Goal: Task Accomplishment & Management: Complete application form

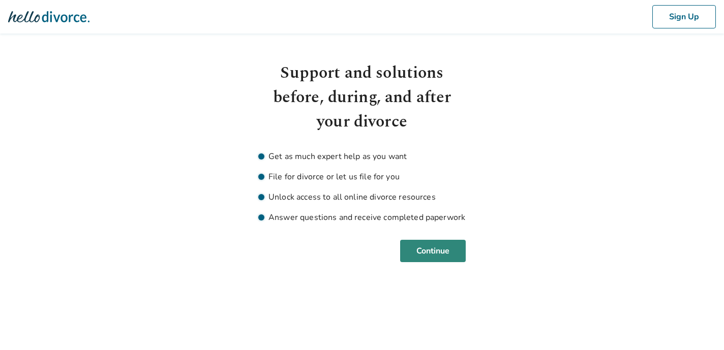
click at [435, 252] on button "Continue" at bounding box center [433, 251] width 66 height 22
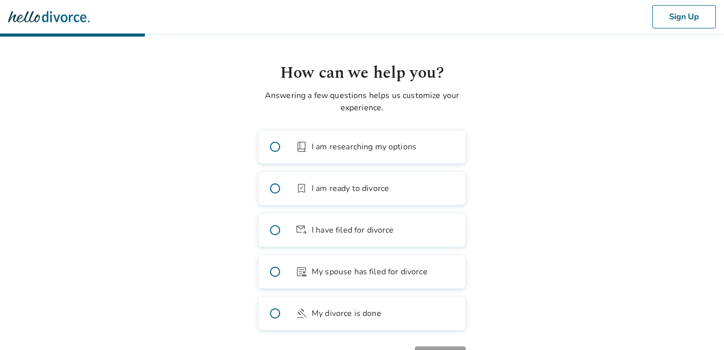
scroll to position [43, 0]
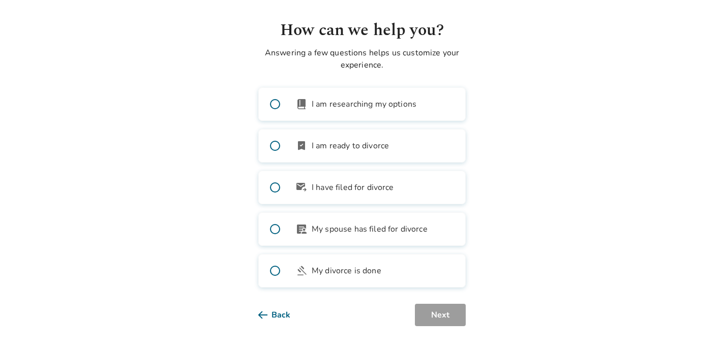
click at [294, 141] on label "bookmark_check I am ready to divorce" at bounding box center [361, 146] width 207 height 34
click at [440, 315] on button "Next" at bounding box center [440, 315] width 51 height 22
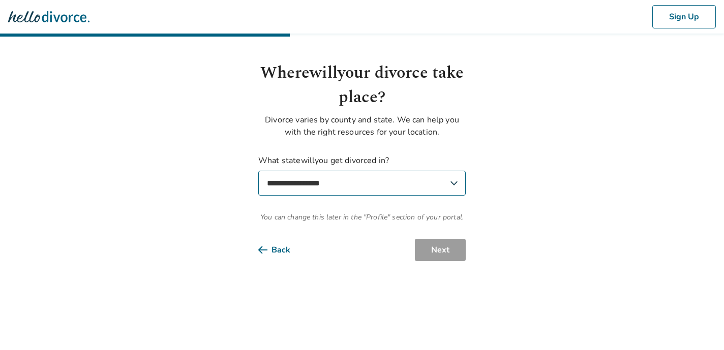
click at [379, 182] on select "**********" at bounding box center [361, 183] width 207 height 25
select select "**"
click at [258, 171] on select "**********" at bounding box center [361, 183] width 207 height 25
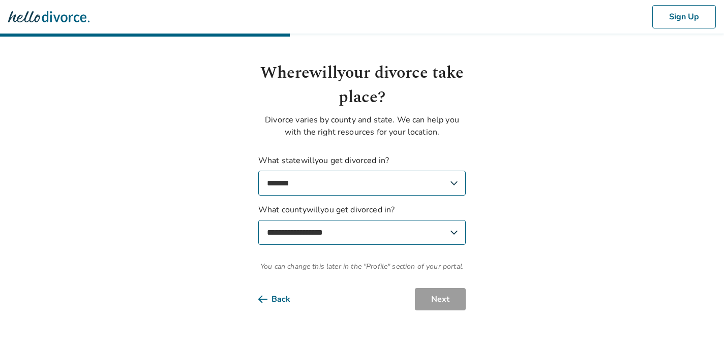
click at [378, 238] on select "**********" at bounding box center [361, 232] width 207 height 25
select select "**********"
click at [258, 220] on select "**********" at bounding box center [361, 232] width 207 height 25
click at [432, 299] on button "Next" at bounding box center [440, 299] width 51 height 22
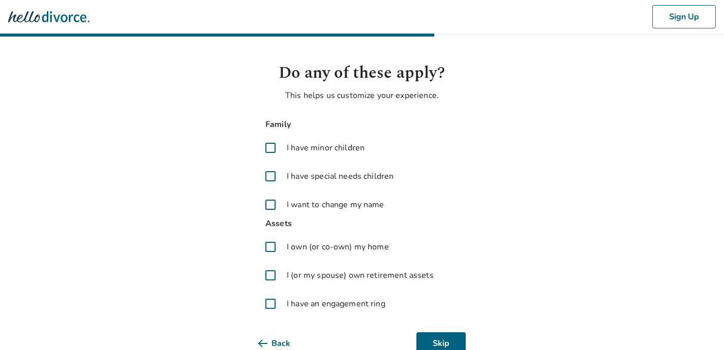
click at [270, 147] on span at bounding box center [270, 148] width 24 height 24
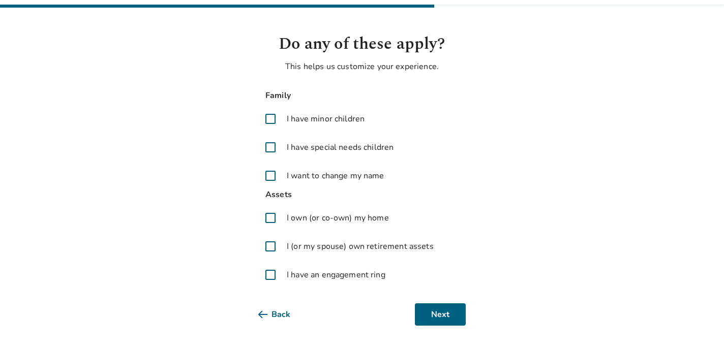
click at [270, 218] on span at bounding box center [270, 218] width 24 height 24
click at [267, 246] on span at bounding box center [270, 246] width 24 height 24
click at [268, 281] on span at bounding box center [270, 275] width 24 height 24
click at [452, 319] on button "Next" at bounding box center [440, 314] width 51 height 22
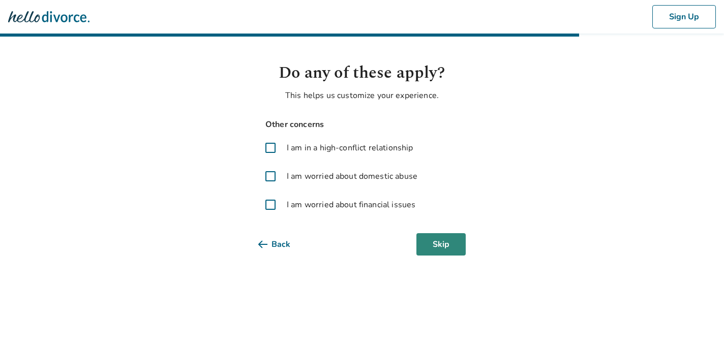
click at [454, 246] on button "Skip" at bounding box center [440, 244] width 49 height 22
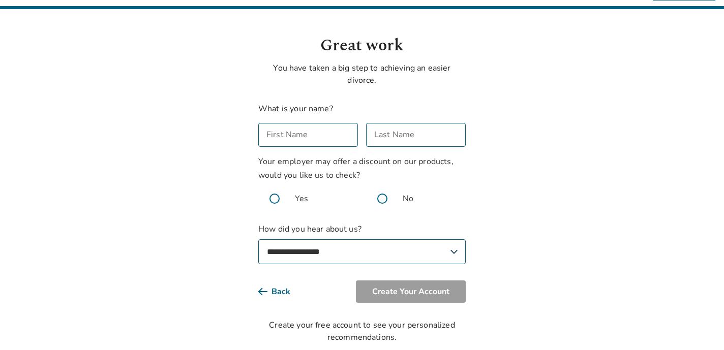
scroll to position [45, 0]
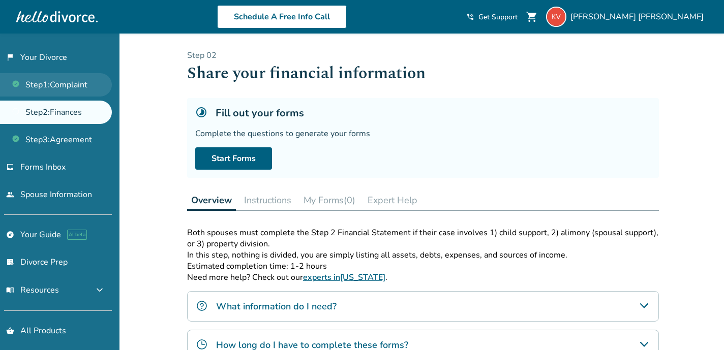
click at [74, 87] on link "Step 1 : Complaint" at bounding box center [56, 84] width 112 height 23
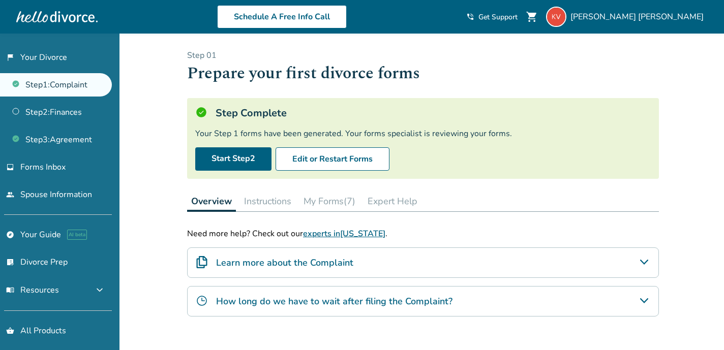
click at [271, 201] on button "Instructions" at bounding box center [267, 201] width 55 height 20
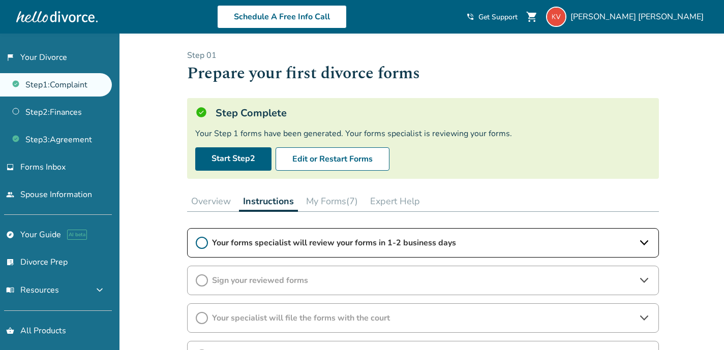
click at [200, 244] on icon at bounding box center [202, 243] width 12 height 12
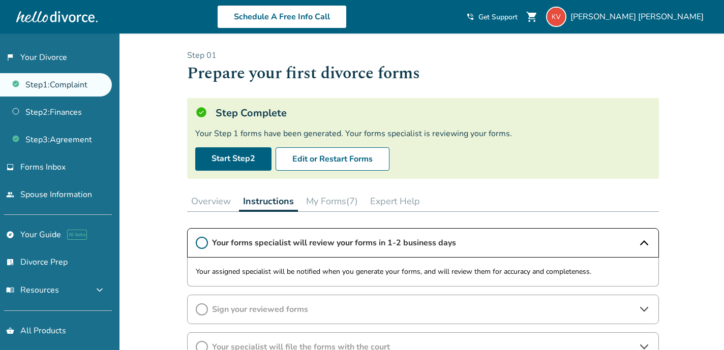
scroll to position [32, 0]
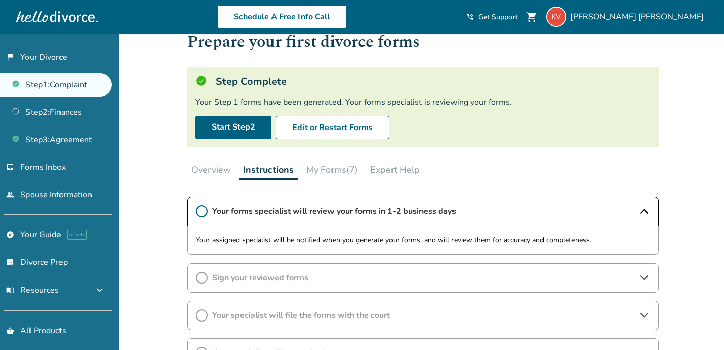
click at [330, 170] on button "My Forms (7)" at bounding box center [332, 170] width 60 height 20
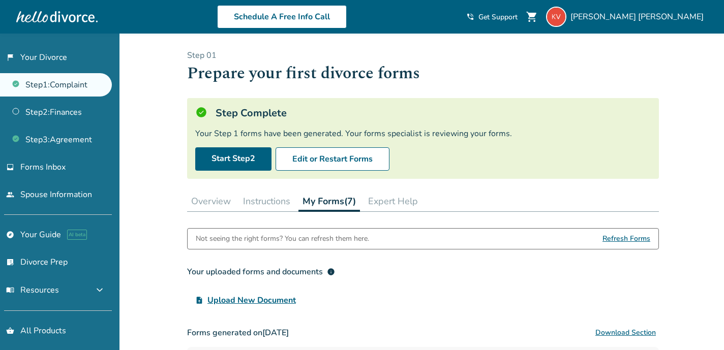
click at [385, 204] on button "Expert Help" at bounding box center [393, 201] width 58 height 20
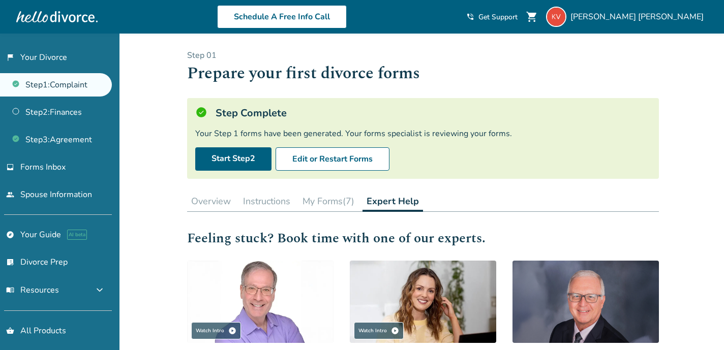
click at [209, 202] on button "Overview" at bounding box center [211, 201] width 48 height 20
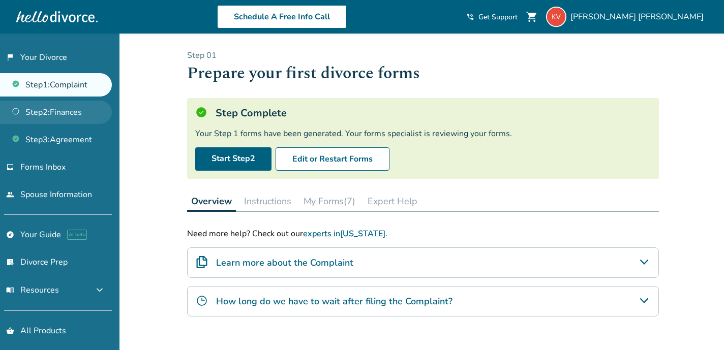
click at [46, 109] on link "Step 2 : Finances" at bounding box center [56, 112] width 112 height 23
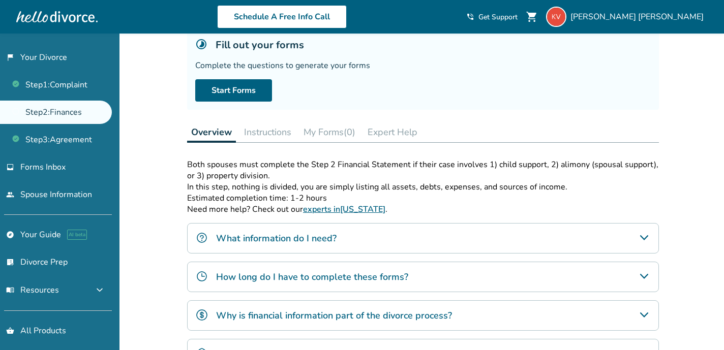
scroll to position [60, 0]
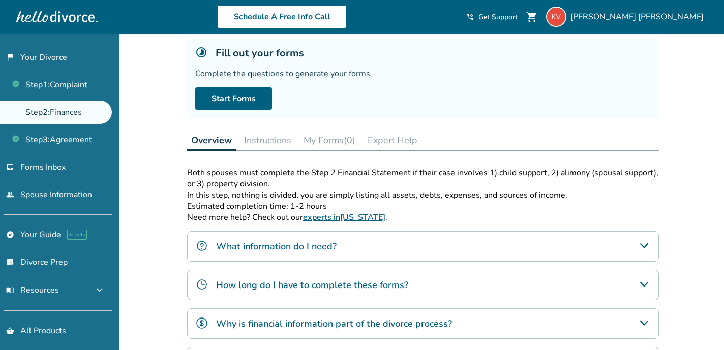
click at [259, 145] on button "Instructions" at bounding box center [267, 140] width 55 height 20
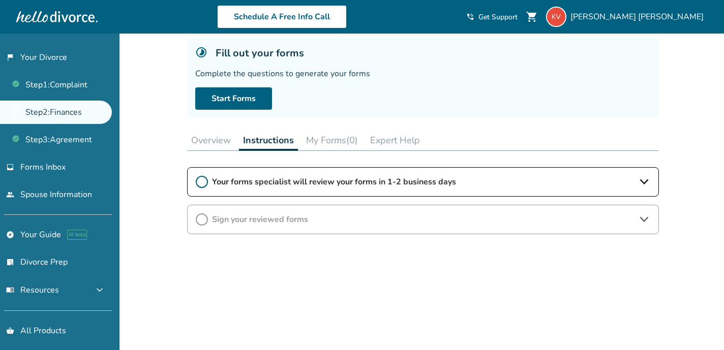
click at [251, 180] on span "Your forms specialist will review your forms in 1-2 business days" at bounding box center [423, 181] width 422 height 11
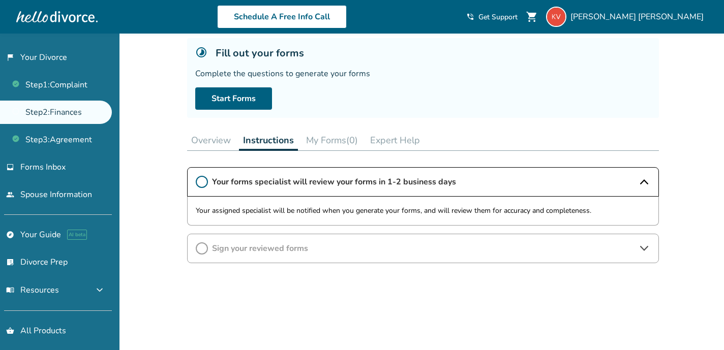
click at [251, 180] on span "Your forms specialist will review your forms in 1-2 business days" at bounding box center [423, 181] width 422 height 11
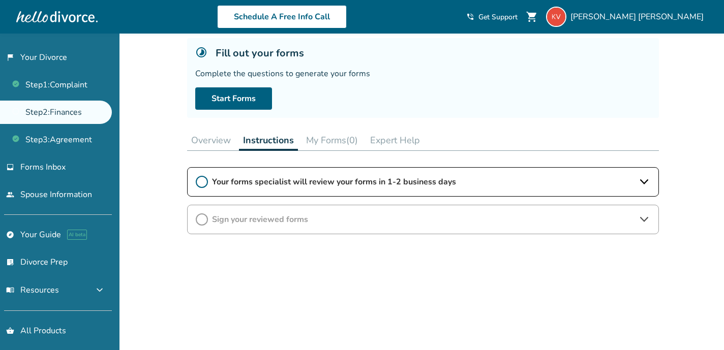
click at [219, 141] on button "Overview" at bounding box center [211, 140] width 48 height 20
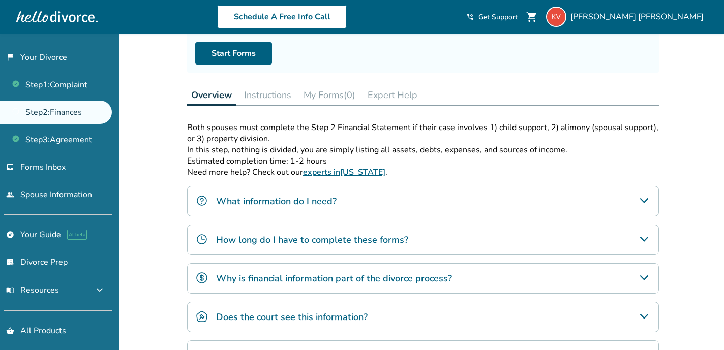
scroll to position [111, 0]
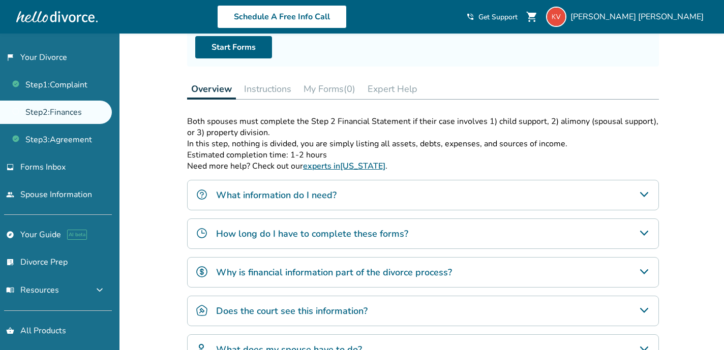
click at [331, 227] on h4 "How long do I have to complete these forms?" at bounding box center [312, 233] width 192 height 13
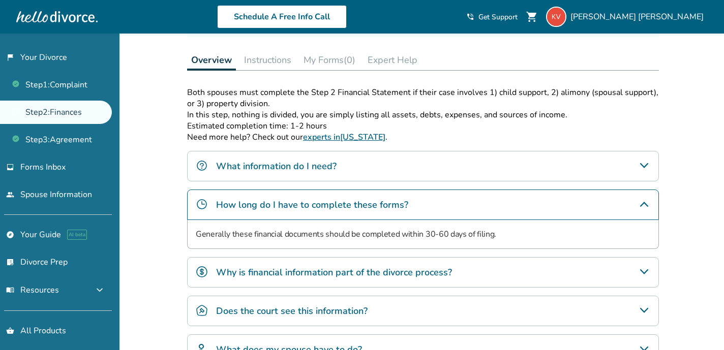
scroll to position [153, 0]
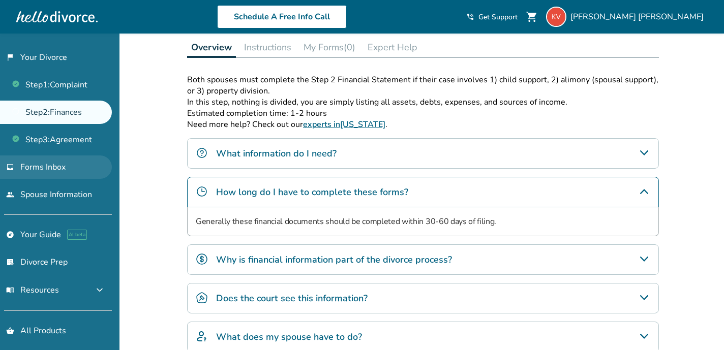
click at [65, 161] on link "inbox Forms Inbox" at bounding box center [56, 167] width 112 height 23
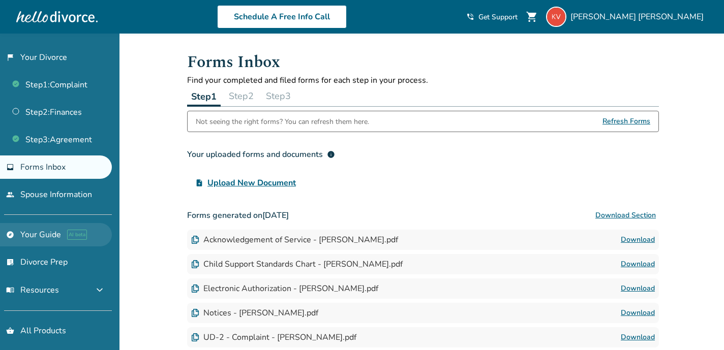
click at [47, 234] on link "explore Your Guide AI beta" at bounding box center [56, 234] width 112 height 23
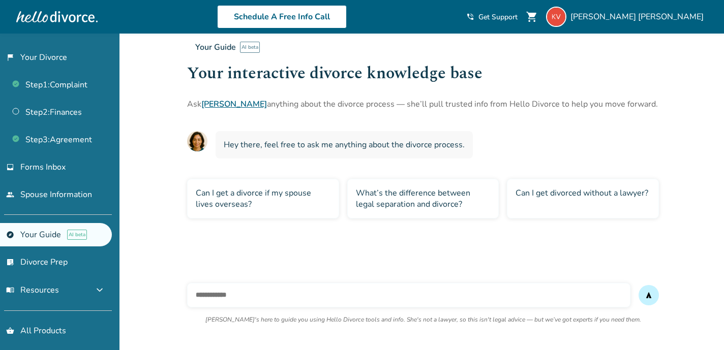
click at [227, 297] on input "text" at bounding box center [408, 295] width 443 height 24
type input "*****"
click at [72, 125] on ul "Step 1 : Complaint Step 2 : Finances Step 3 : Agreement" at bounding box center [56, 110] width 112 height 82
click at [67, 115] on link "Step 2 : Finances" at bounding box center [56, 112] width 112 height 23
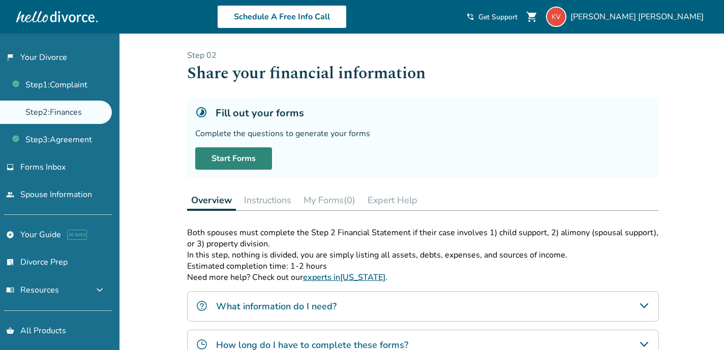
click at [255, 166] on link "Start Forms" at bounding box center [233, 158] width 77 height 22
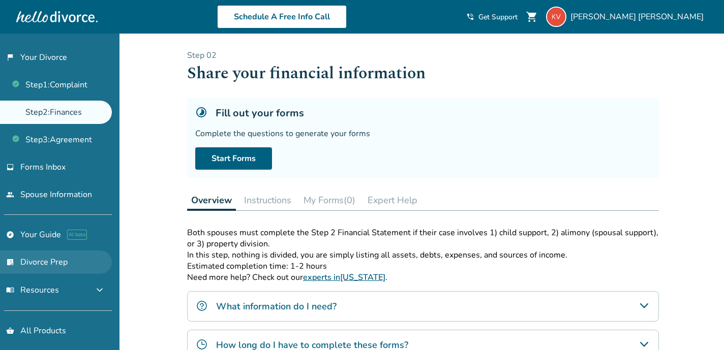
scroll to position [29, 0]
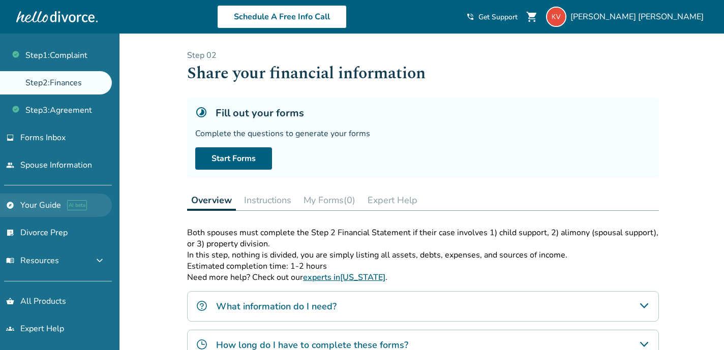
click at [41, 201] on link "explore Your Guide AI beta" at bounding box center [56, 205] width 112 height 23
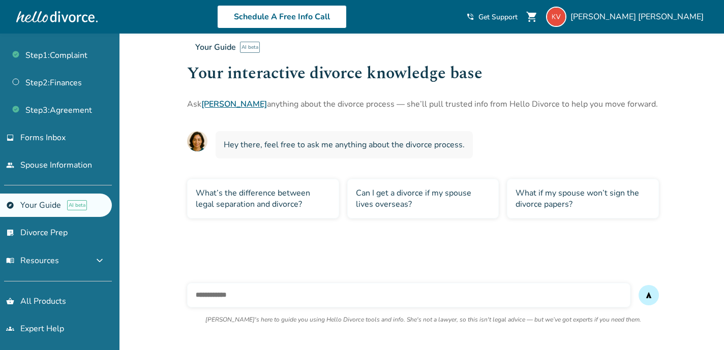
click at [237, 302] on input "text" at bounding box center [408, 295] width 443 height 24
type input "**********"
click at [638, 285] on button "send" at bounding box center [648, 295] width 20 height 20
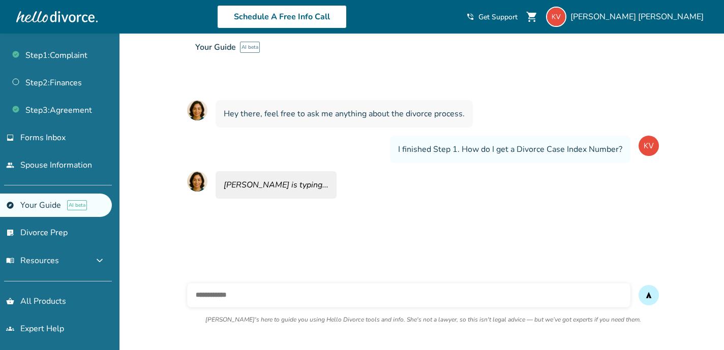
scroll to position [34, 0]
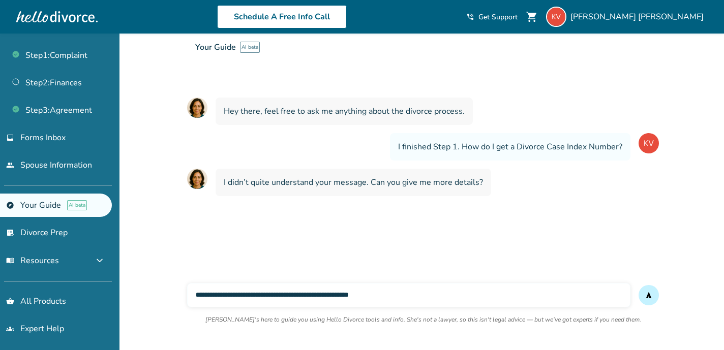
type input "**********"
click at [638, 285] on button "send" at bounding box center [648, 295] width 20 height 20
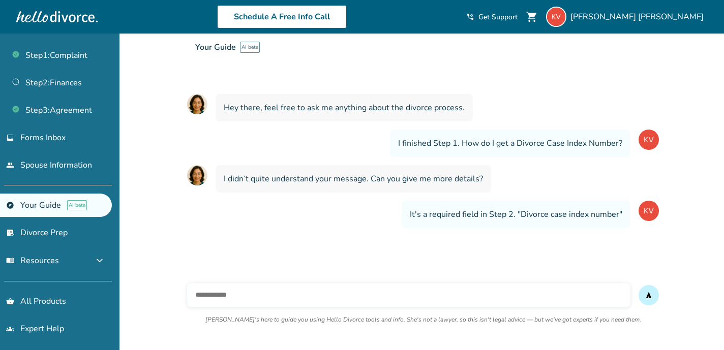
scroll to position [81, 0]
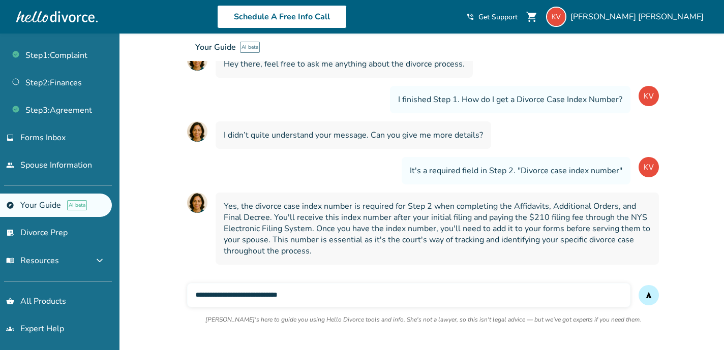
type input "**********"
click at [638, 285] on button "send" at bounding box center [648, 295] width 20 height 20
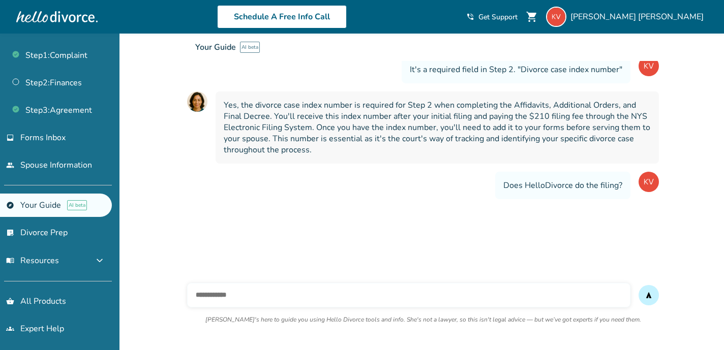
scroll to position [184, 0]
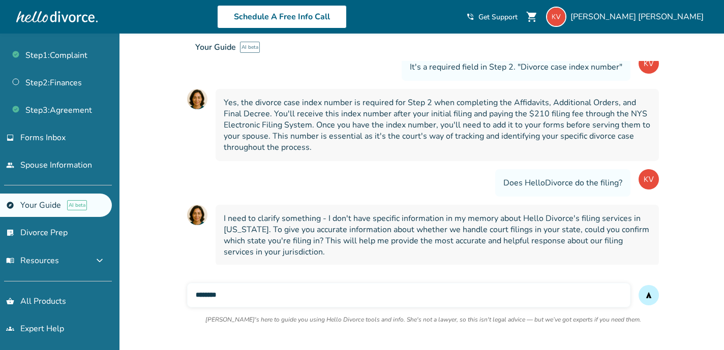
type input "********"
click at [638, 285] on button "send" at bounding box center [648, 295] width 20 height 20
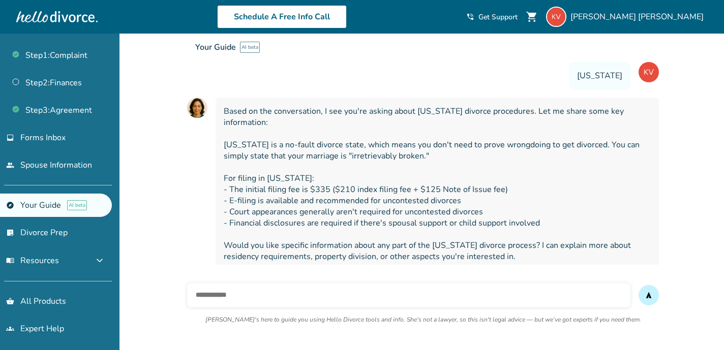
scroll to position [397, 0]
type input "**********"
click at [638, 285] on button "send" at bounding box center [648, 295] width 20 height 20
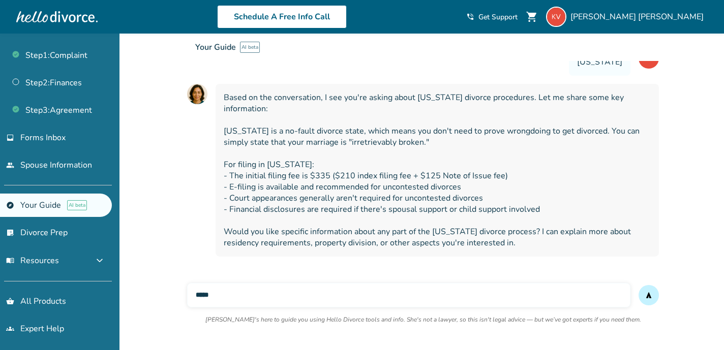
scroll to position [413, 0]
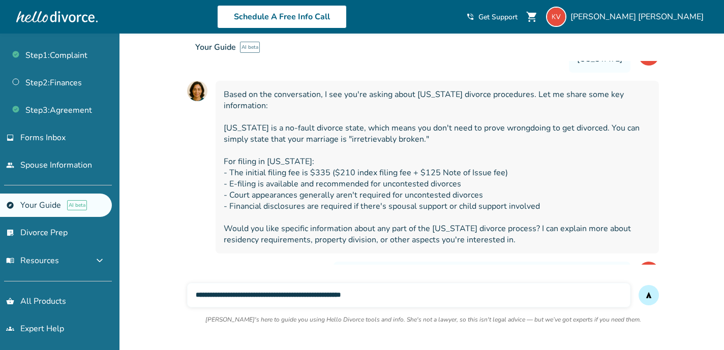
type input "**********"
click at [638, 285] on button "send" at bounding box center [648, 295] width 20 height 20
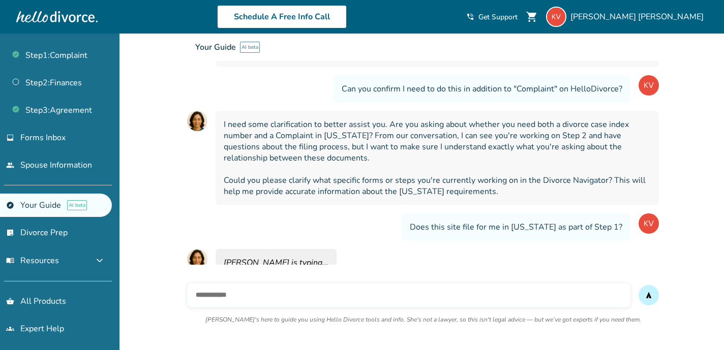
scroll to position [604, 0]
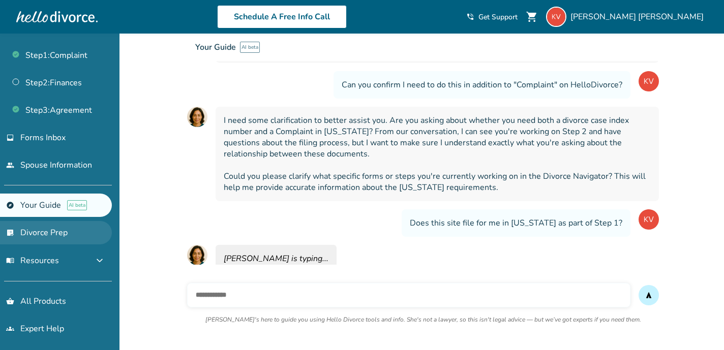
click at [48, 226] on link "list_alt_check Divorce Prep" at bounding box center [56, 232] width 112 height 23
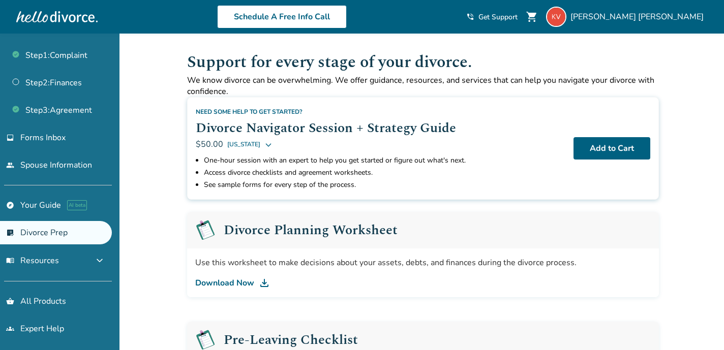
click at [224, 281] on link "Download Now" at bounding box center [422, 283] width 455 height 12
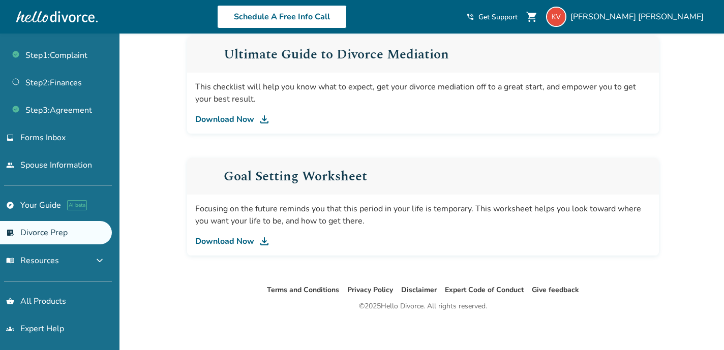
scroll to position [640, 0]
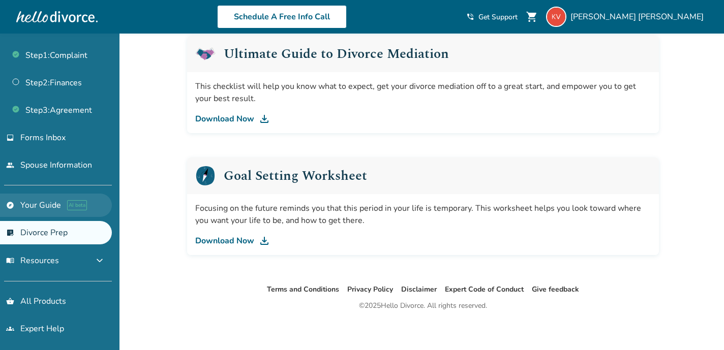
click at [36, 209] on link "explore Your Guide AI beta" at bounding box center [56, 205] width 112 height 23
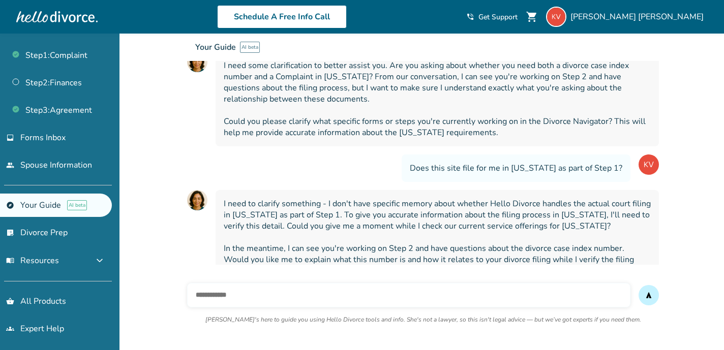
scroll to position [669, 0]
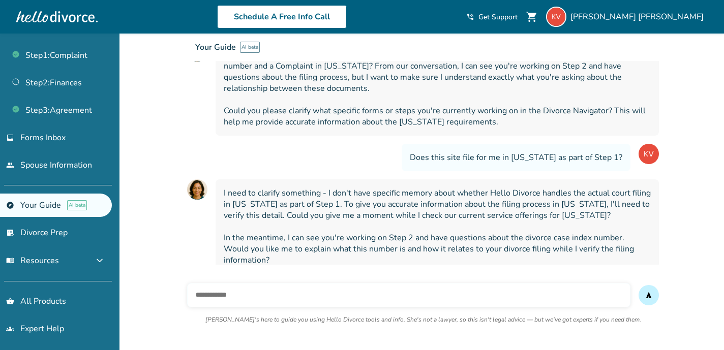
click at [218, 294] on input "text" at bounding box center [408, 295] width 443 height 24
type input "**********"
click at [638, 285] on button "send" at bounding box center [648, 295] width 20 height 20
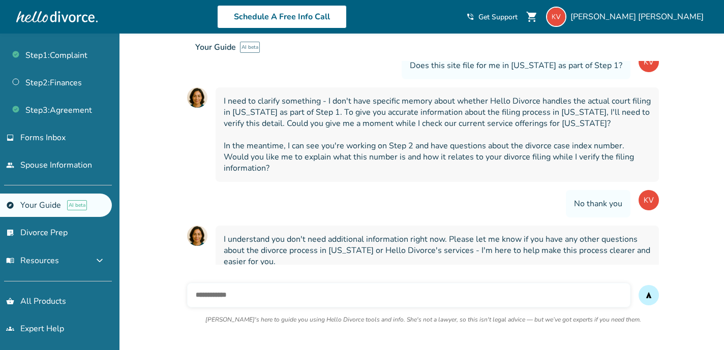
scroll to position [762, 0]
type input "**********"
click at [638, 285] on button "send" at bounding box center [648, 295] width 20 height 20
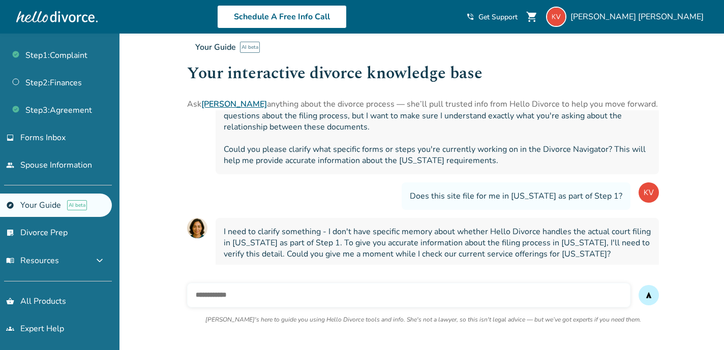
scroll to position [614, 0]
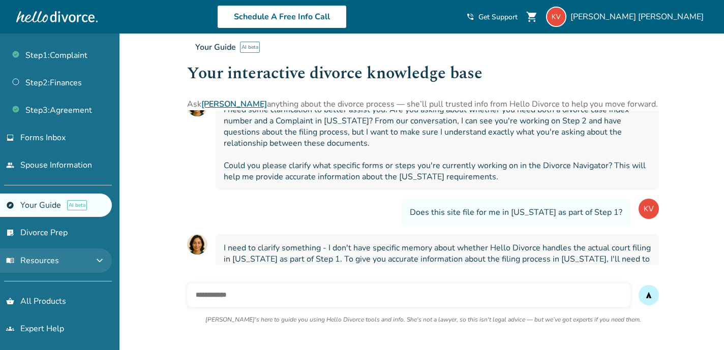
click at [49, 255] on span "menu_book Resources" at bounding box center [32, 260] width 53 height 11
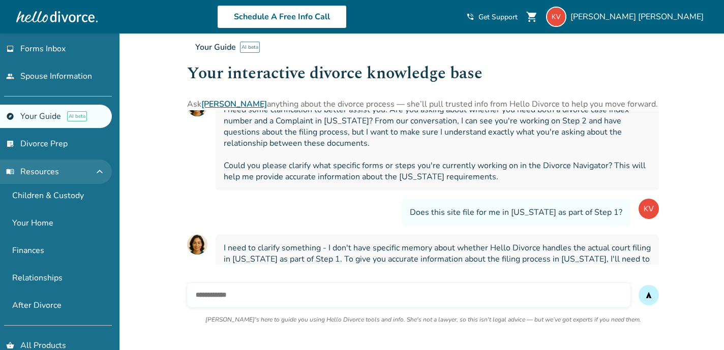
scroll to position [125, 0]
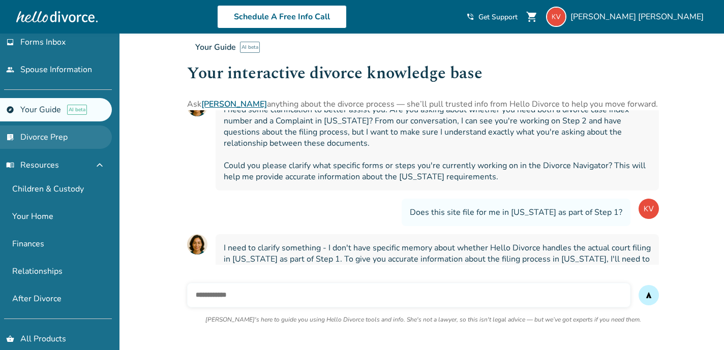
click at [50, 137] on link "list_alt_check Divorce Prep" at bounding box center [56, 137] width 112 height 23
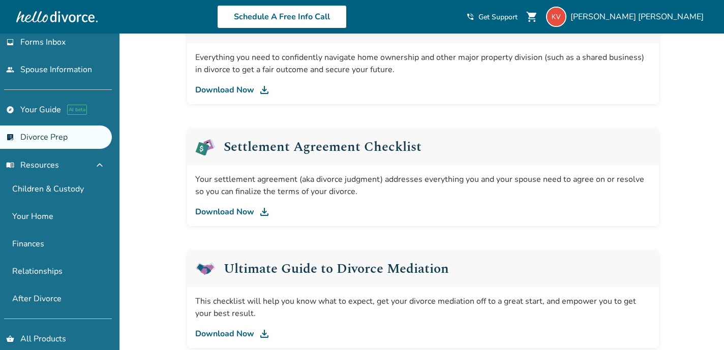
scroll to position [149, 0]
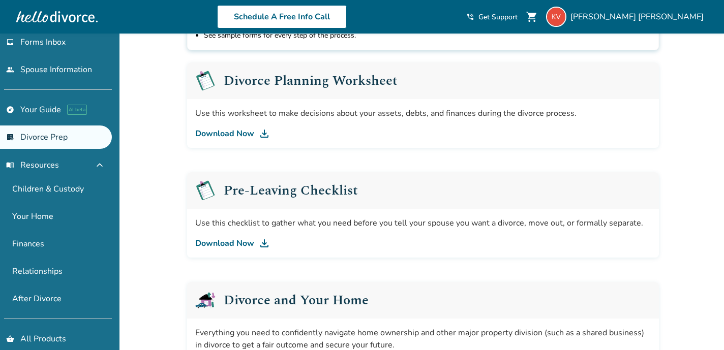
click at [232, 237] on link "Download Now" at bounding box center [422, 243] width 455 height 12
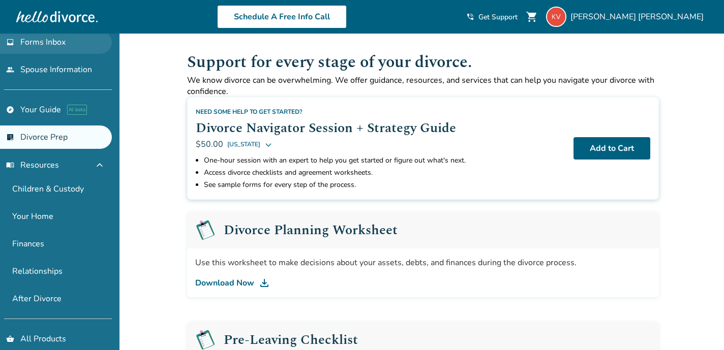
click at [54, 44] on span "Forms Inbox" at bounding box center [42, 42] width 45 height 11
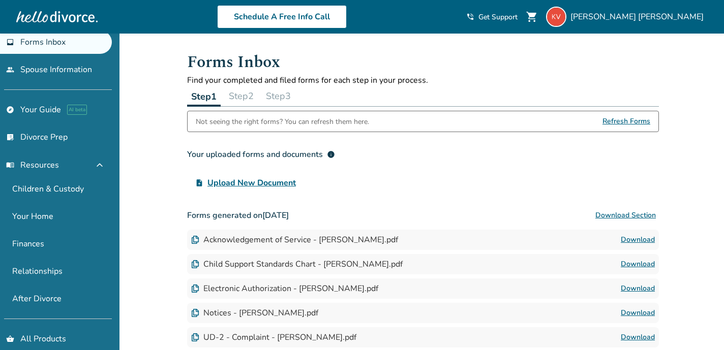
click at [244, 98] on button "Step 2" at bounding box center [241, 96] width 33 height 20
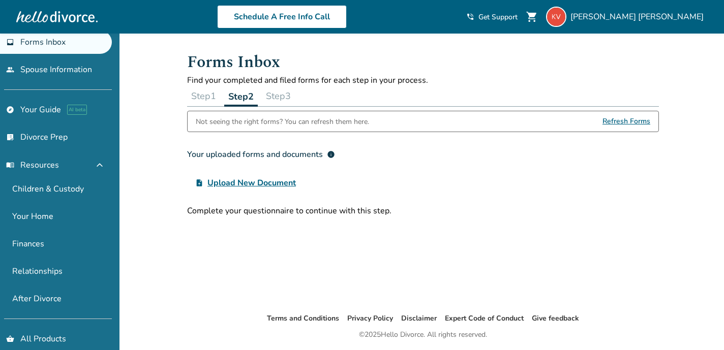
click at [204, 96] on button "Step 1" at bounding box center [203, 96] width 33 height 20
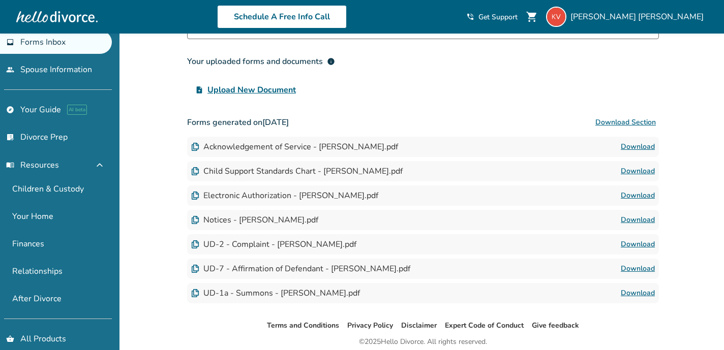
scroll to position [96, 0]
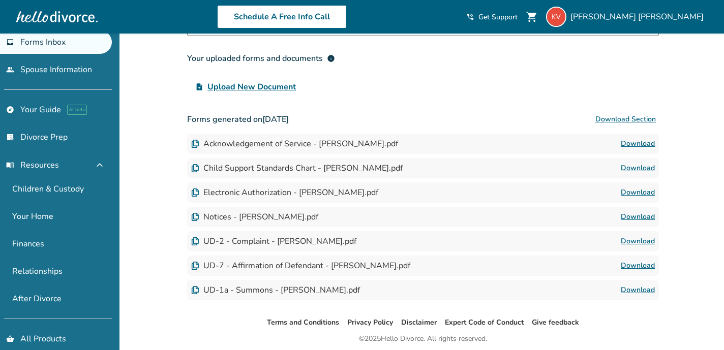
click at [226, 169] on div "Child Support Standards Chart - Katherine Vidal.pdf" at bounding box center [296, 168] width 211 height 11
click at [198, 169] on img at bounding box center [195, 168] width 8 height 8
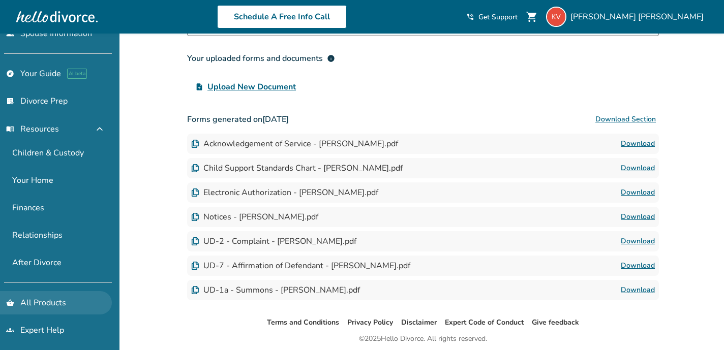
click at [35, 300] on link "shopping_basket All Products" at bounding box center [56, 302] width 112 height 23
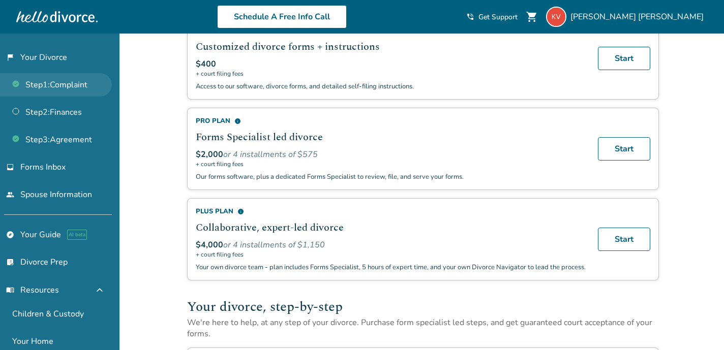
click at [54, 86] on link "Step 1 : Complaint" at bounding box center [56, 84] width 112 height 23
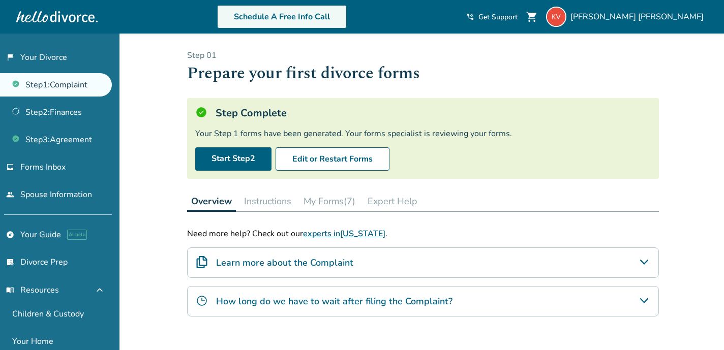
click at [332, 17] on link "Schedule A Free Info Call" at bounding box center [282, 16] width 130 height 23
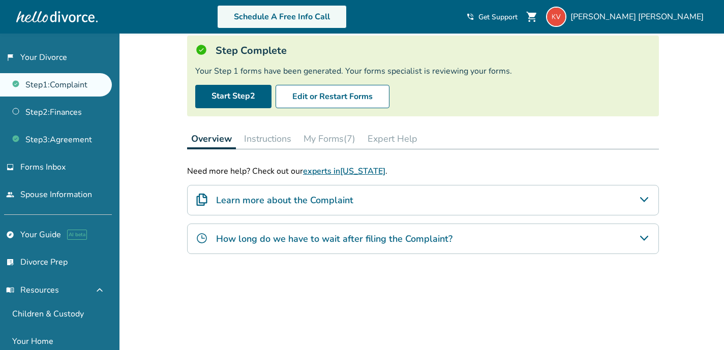
scroll to position [68, 0]
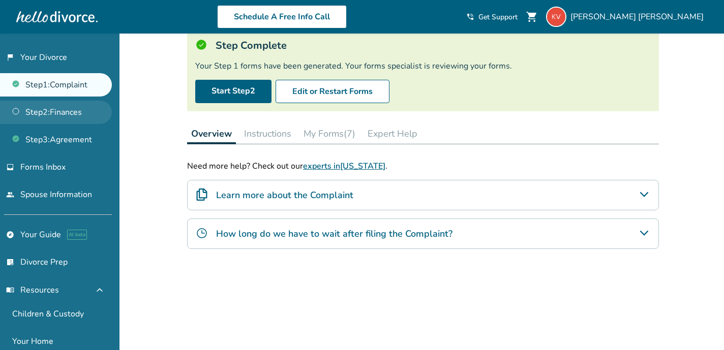
click at [64, 115] on link "Step 2 : Finances" at bounding box center [56, 112] width 112 height 23
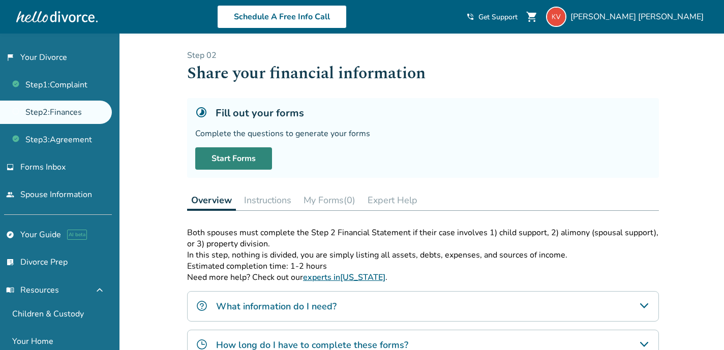
click at [238, 156] on link "Start Forms" at bounding box center [233, 158] width 77 height 22
